Goal: Transaction & Acquisition: Subscribe to service/newsletter

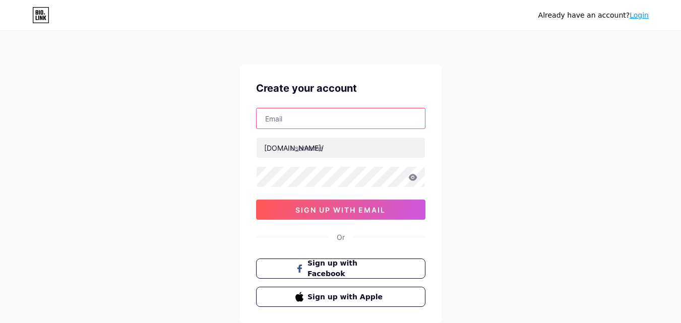
drag, startPoint x: 0, startPoint y: 0, endPoint x: 335, endPoint y: 123, distance: 356.6
click at [335, 123] on input "text" at bounding box center [341, 118] width 168 height 20
type input "[EMAIL_ADDRESS][DOMAIN_NAME]"
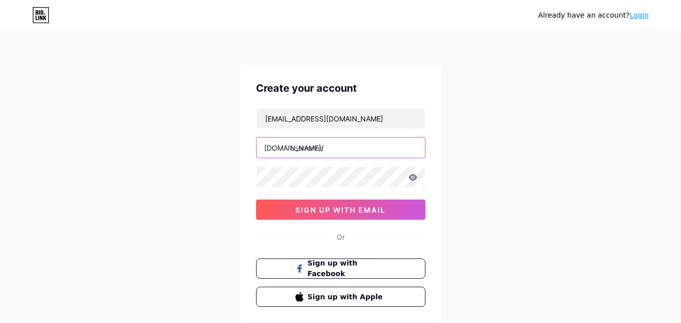
click at [318, 149] on input "text" at bounding box center [341, 148] width 168 height 20
type input "emporiumae"
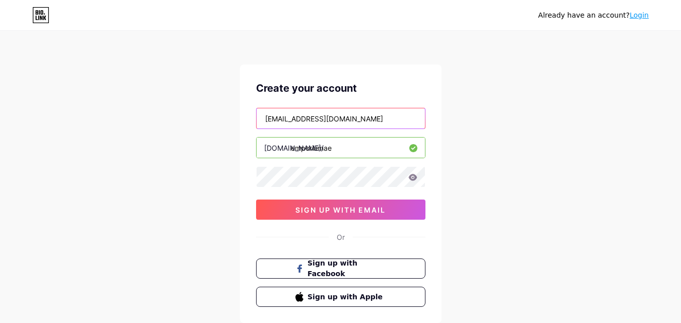
drag, startPoint x: 330, startPoint y: 118, endPoint x: 157, endPoint y: 121, distance: 172.4
click at [157, 121] on div "Already have an account? Login Create your account [EMAIL_ADDRESS][DOMAIN_NAME]…" at bounding box center [340, 193] width 681 height 386
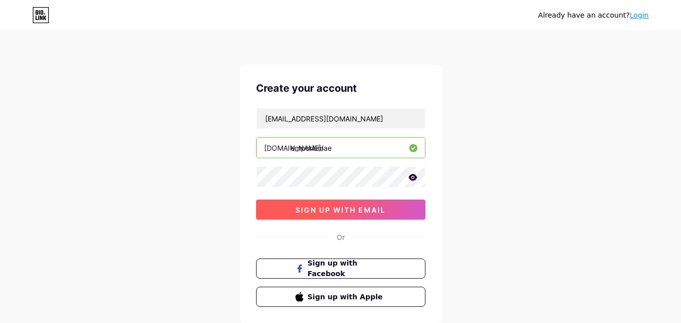
click at [354, 210] on span "sign up with email" at bounding box center [340, 210] width 90 height 9
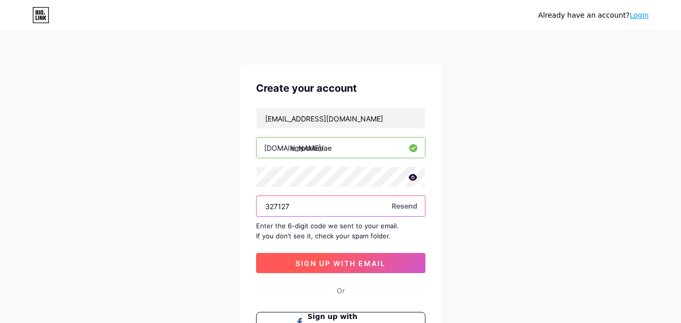
type input "327127"
click at [356, 260] on span "sign up with email" at bounding box center [340, 263] width 90 height 9
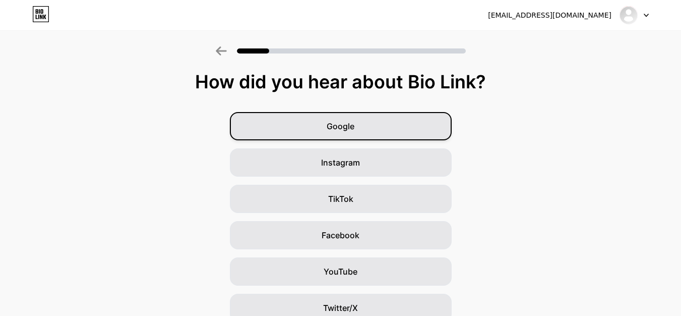
click at [398, 137] on div "Google" at bounding box center [341, 126] width 222 height 28
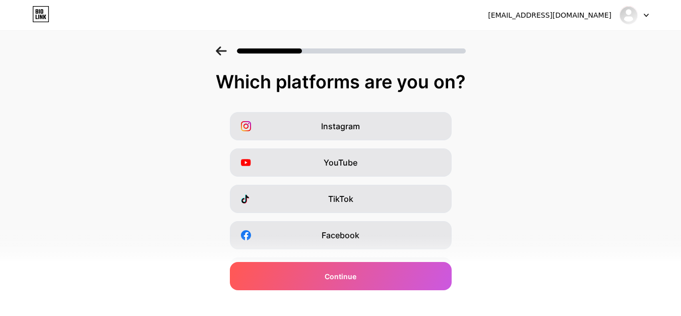
scroll to position [169, 0]
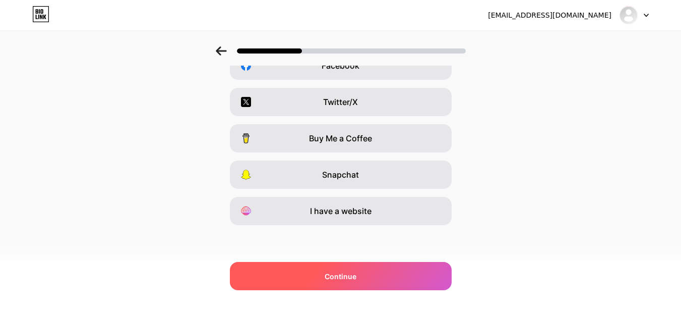
click at [365, 275] on div "Continue" at bounding box center [341, 276] width 222 height 28
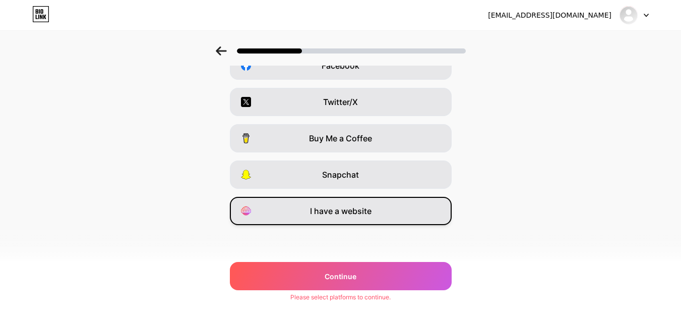
click at [359, 209] on span "I have a website" at bounding box center [341, 211] width 62 height 12
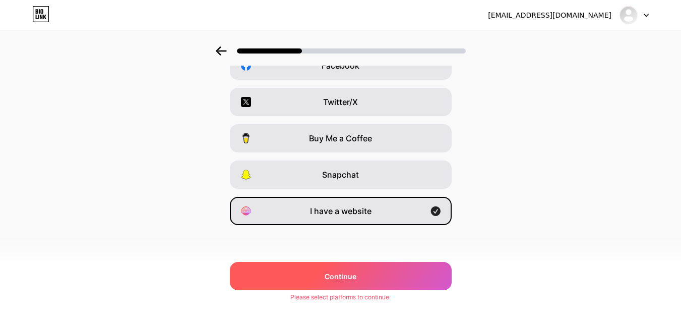
click at [360, 267] on div "Continue" at bounding box center [341, 276] width 222 height 28
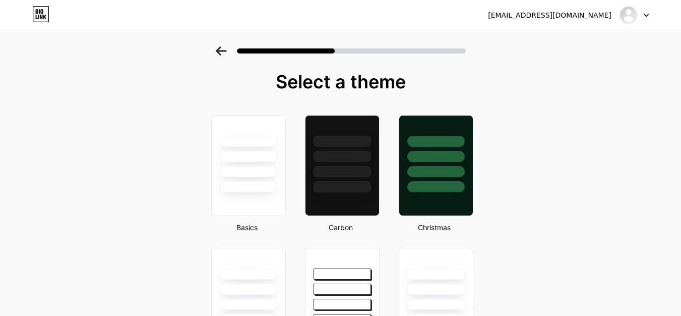
scroll to position [50, 0]
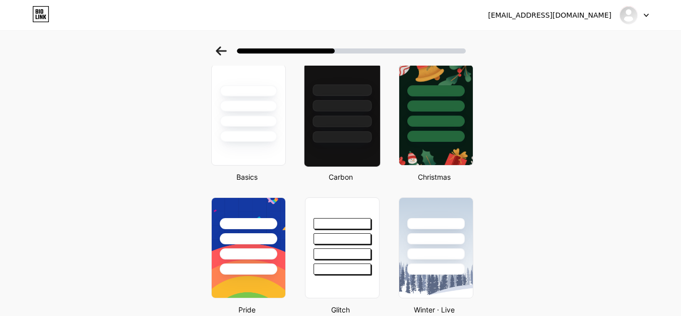
click at [348, 129] on div at bounding box center [342, 103] width 76 height 79
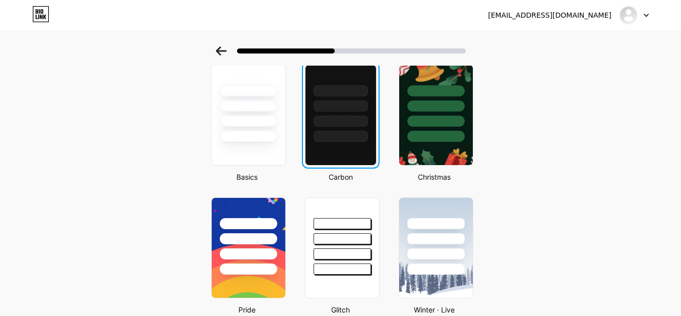
scroll to position [0, 0]
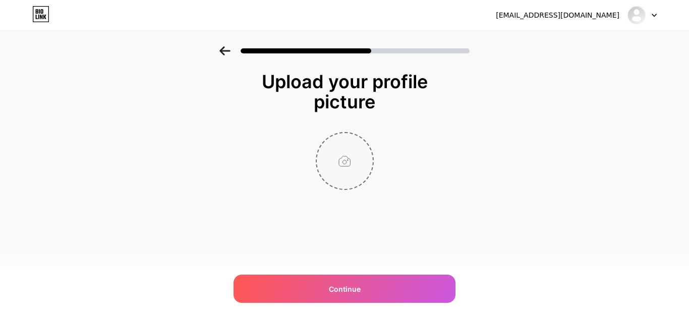
click at [358, 174] on input "file" at bounding box center [345, 161] width 56 height 56
type input "C:\fakepath\top-seo-company-[GEOGRAPHIC_DATA] (1) (1).jpg"
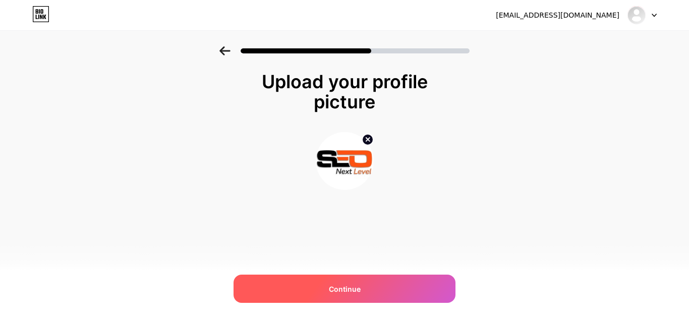
click at [357, 288] on span "Continue" at bounding box center [345, 289] width 32 height 11
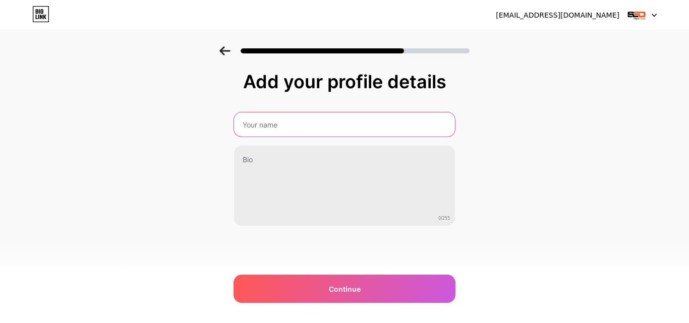
click at [292, 130] on input "text" at bounding box center [344, 124] width 221 height 24
type input "Seo Next Level | Top SEO Company in [GEOGRAPHIC_DATA]"
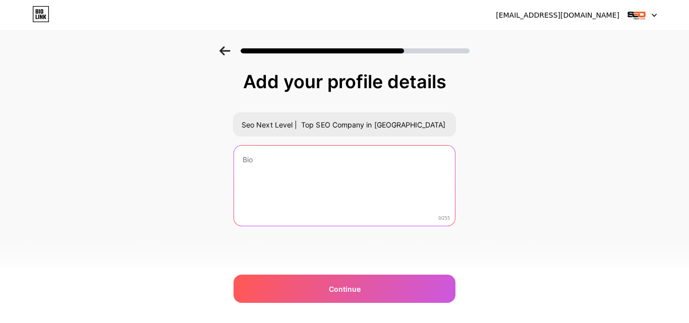
click at [284, 173] on textarea at bounding box center [344, 186] width 221 height 81
paste textarea "We are an award-winning SEO agency in [GEOGRAPHIC_DATA] that provides services …"
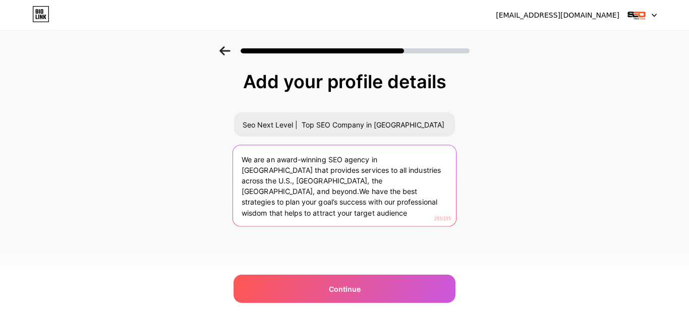
click at [286, 180] on textarea "We are an award-winning SEO agency in [GEOGRAPHIC_DATA] that provides services …" at bounding box center [344, 186] width 223 height 82
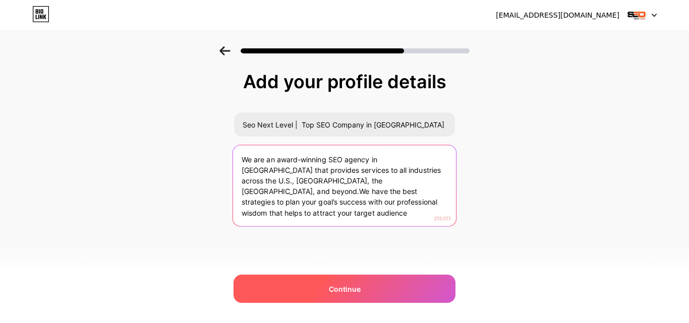
type textarea "We are an award-winning SEO agency in [GEOGRAPHIC_DATA] that provides services …"
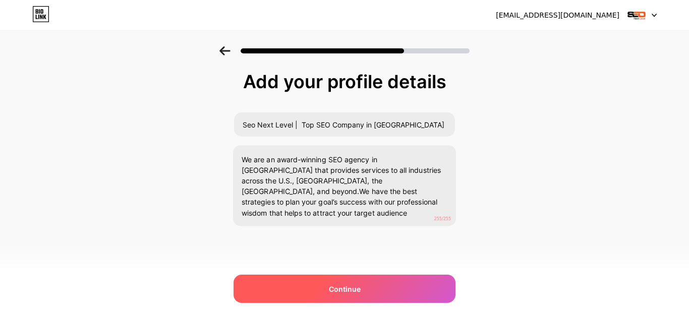
click at [355, 284] on span "Continue" at bounding box center [345, 289] width 32 height 11
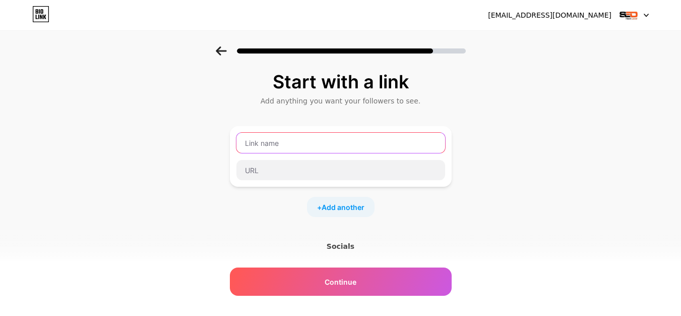
click at [315, 147] on input "text" at bounding box center [340, 143] width 209 height 20
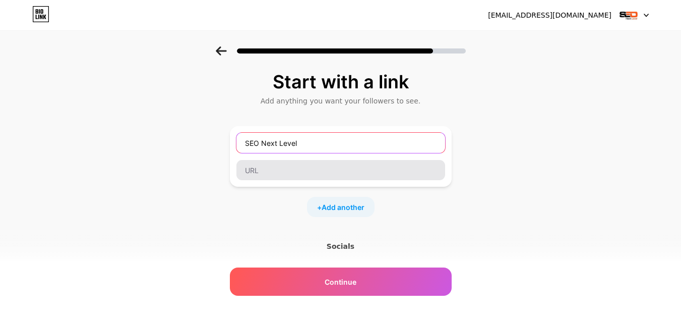
type input "SEO Next Level"
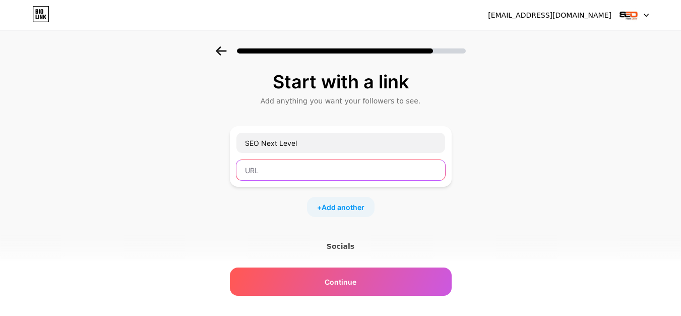
click at [296, 170] on input "text" at bounding box center [340, 170] width 209 height 20
paste input "[URL][DOMAIN_NAME]"
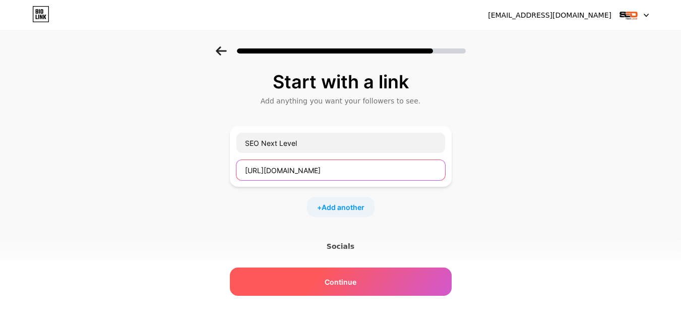
type input "[URL][DOMAIN_NAME]"
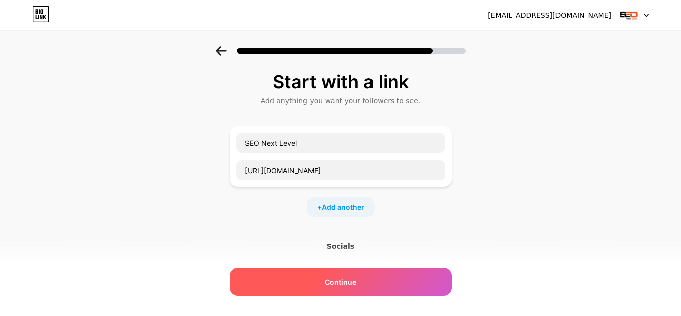
click at [348, 288] on div "Continue" at bounding box center [341, 281] width 222 height 28
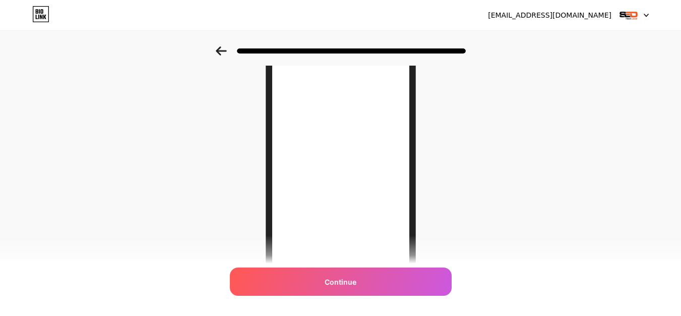
scroll to position [90, 0]
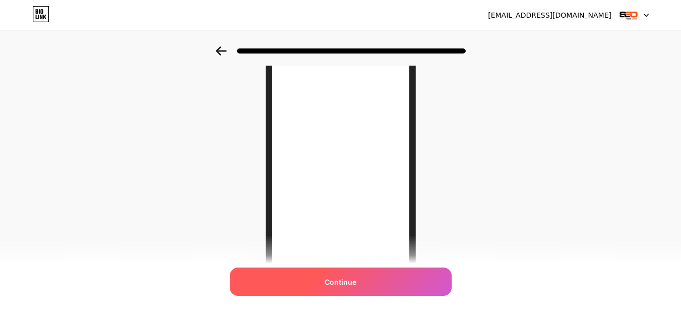
click at [348, 285] on span "Continue" at bounding box center [341, 281] width 32 height 11
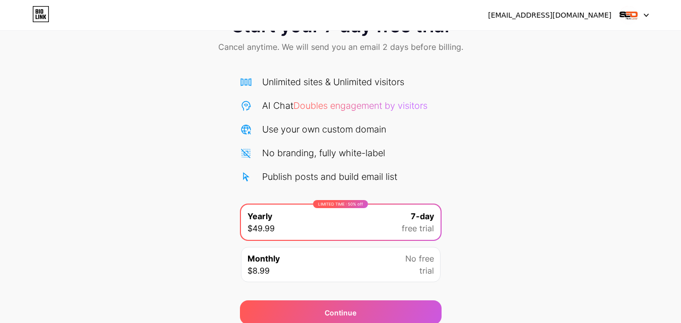
scroll to position [83, 0]
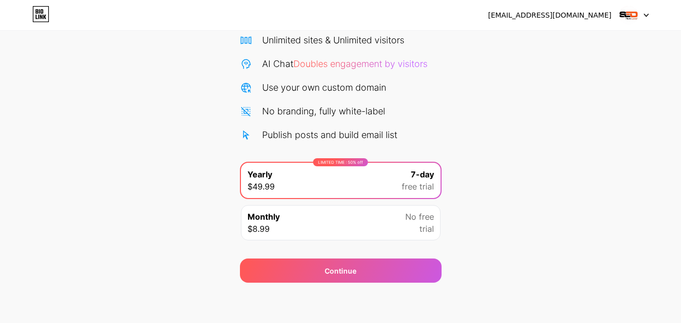
click at [383, 231] on div "Monthly $8.99 No free trial" at bounding box center [341, 222] width 200 height 35
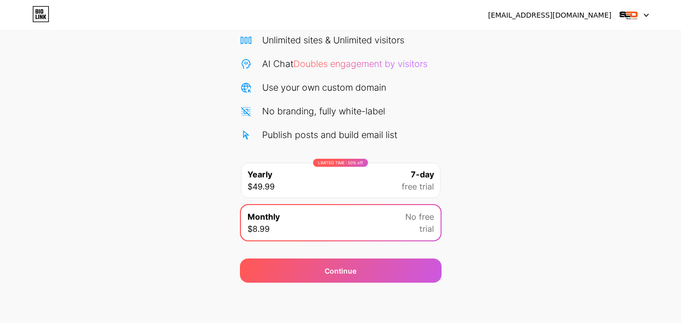
click at [377, 182] on div "LIMITED TIME : 50% off Yearly $49.99 7-day free trial" at bounding box center [341, 180] width 200 height 35
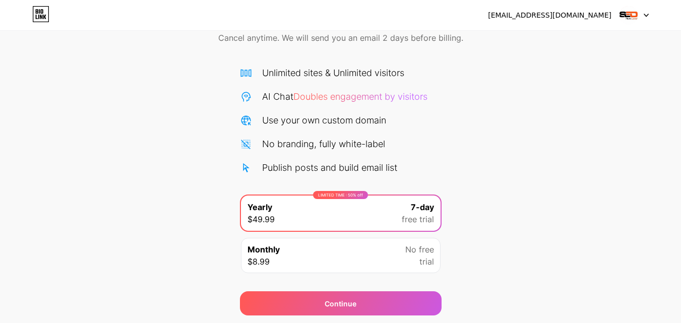
scroll to position [32, 0]
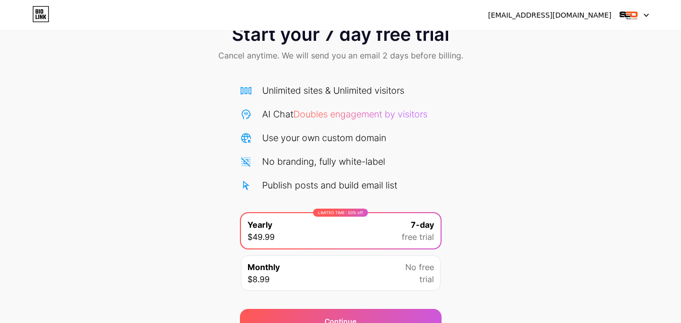
click at [337, 188] on div "Publish posts and build email list" at bounding box center [329, 185] width 135 height 14
click at [336, 151] on div "Unlimited sites & Unlimited visitors AI Chat Doubles engagement by visitors Use…" at bounding box center [341, 138] width 202 height 108
click at [336, 130] on div "Unlimited sites & Unlimited visitors AI Chat Doubles engagement by visitors Use…" at bounding box center [341, 138] width 202 height 108
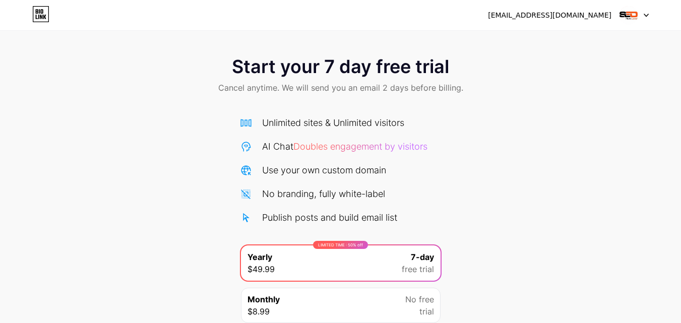
click at [646, 16] on icon at bounding box center [646, 15] width 4 height 3
click at [527, 113] on div "Start your 7 day free trial Cancel anytime. We will send you an email 2 days be…" at bounding box center [340, 205] width 681 height 319
